Goal: Task Accomplishment & Management: Manage account settings

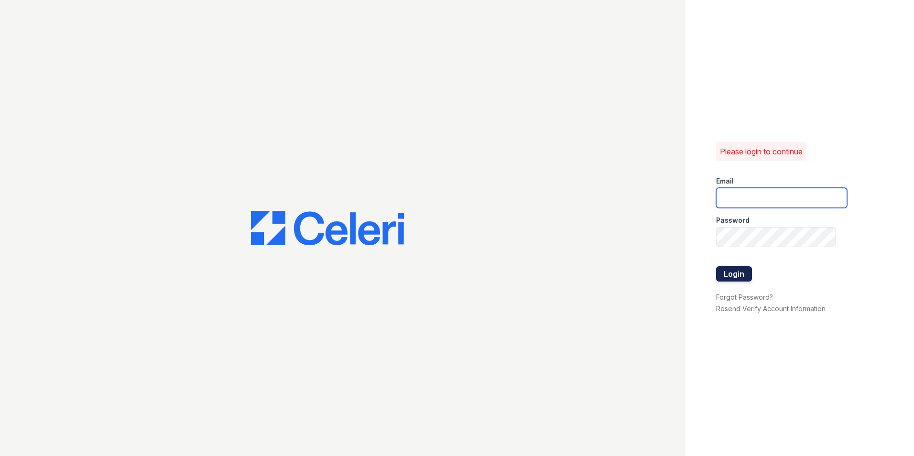
type input "[EMAIL_ADDRESS][DOMAIN_NAME]"
click at [732, 271] on button "Login" at bounding box center [734, 273] width 36 height 15
type input "[EMAIL_ADDRESS][DOMAIN_NAME]"
click at [738, 275] on button "Login" at bounding box center [734, 273] width 36 height 15
